Goal: Task Accomplishment & Management: Manage account settings

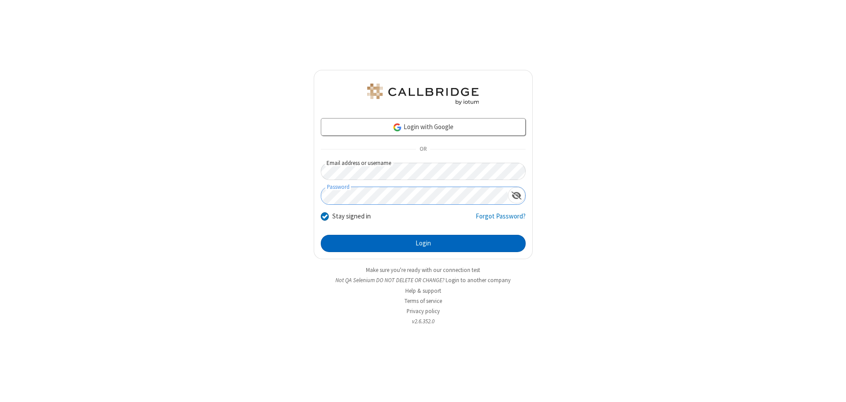
click at [423, 243] on button "Login" at bounding box center [423, 244] width 205 height 18
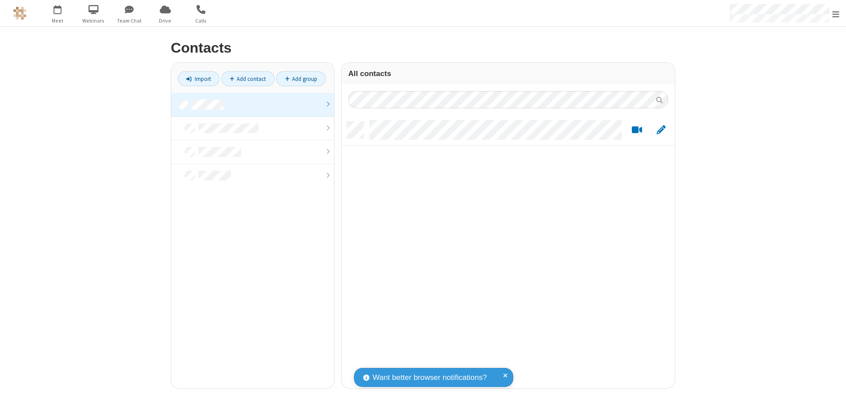
scroll to position [267, 326]
click at [253, 104] on link at bounding box center [252, 105] width 163 height 24
click at [248, 79] on link "Add contact" at bounding box center [248, 78] width 54 height 15
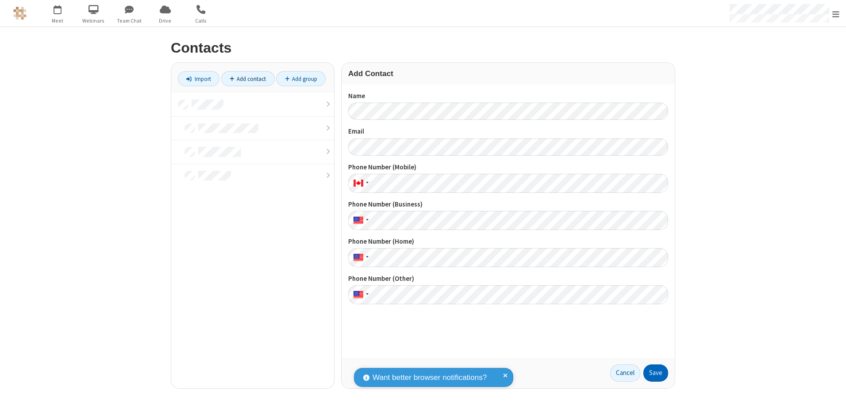
click at [655, 373] on button "Save" at bounding box center [655, 373] width 25 height 18
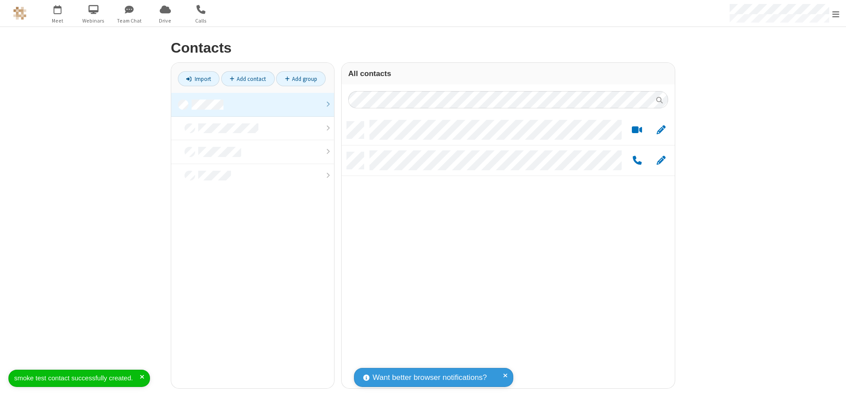
scroll to position [267, 326]
click at [248, 79] on link "Add contact" at bounding box center [248, 78] width 54 height 15
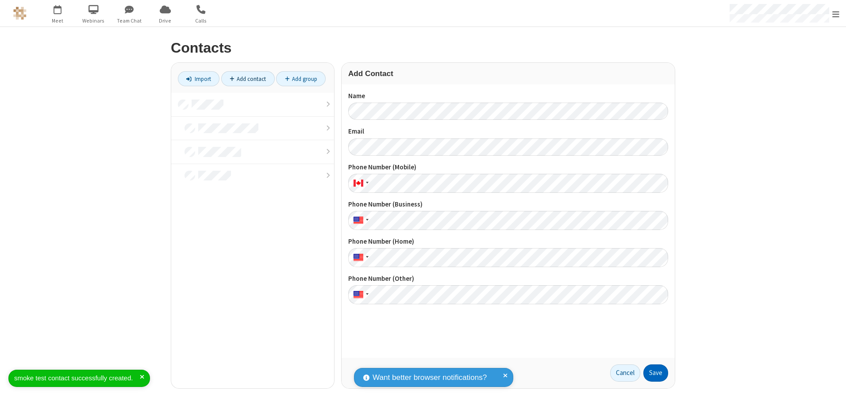
click at [655, 373] on button "Save" at bounding box center [655, 373] width 25 height 18
